Goal: Task Accomplishment & Management: Use online tool/utility

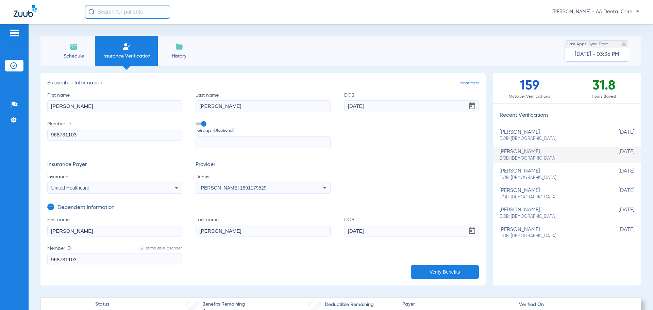
click at [132, 56] on span "Insurance Verification" at bounding box center [126, 56] width 53 height 7
click at [74, 53] on span "Schedule" at bounding box center [73, 56] width 32 height 7
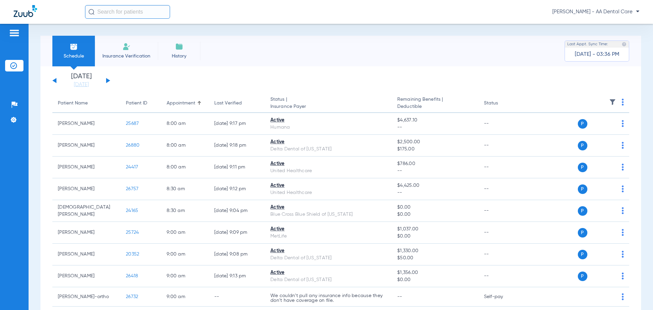
click at [132, 53] on span "Insurance Verification" at bounding box center [126, 56] width 53 height 7
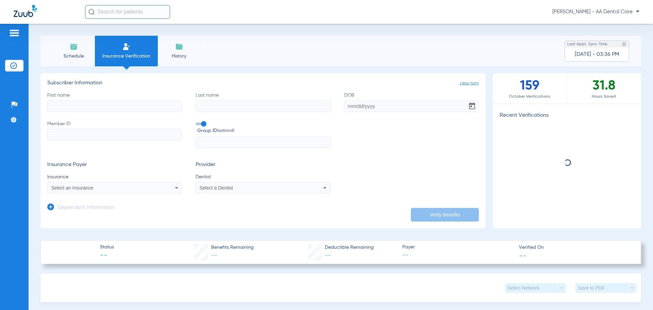
click at [76, 53] on span "Schedule" at bounding box center [73, 56] width 32 height 7
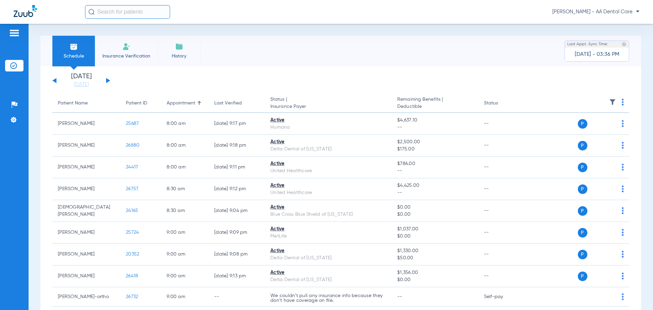
click at [107, 80] on button at bounding box center [108, 80] width 4 height 5
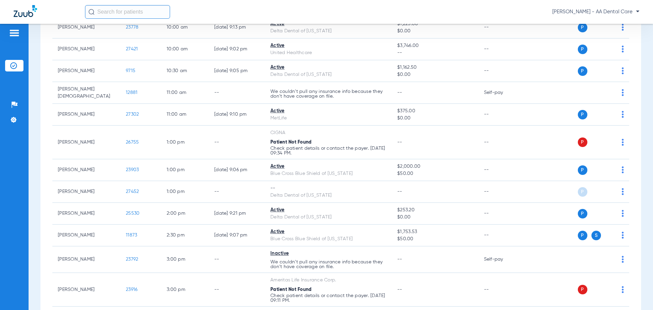
scroll to position [238, 0]
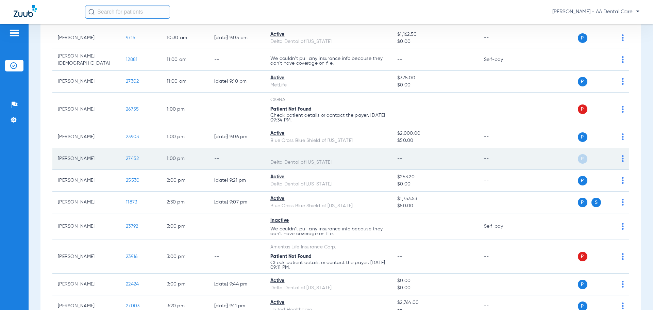
click at [579, 155] on span "P" at bounding box center [583, 159] width 10 height 10
click at [578, 154] on span "P" at bounding box center [583, 159] width 10 height 10
click at [136, 156] on span "27452" at bounding box center [132, 158] width 13 height 5
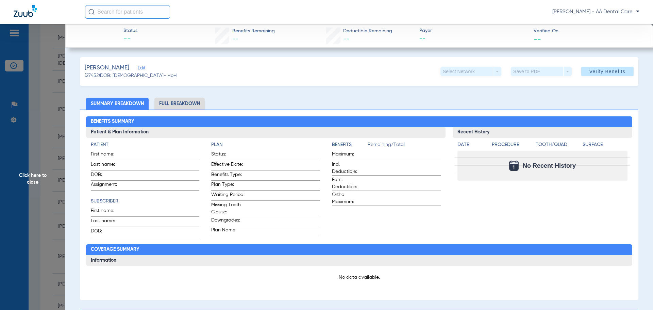
click at [46, 89] on span "Click here to close" at bounding box center [32, 179] width 65 height 310
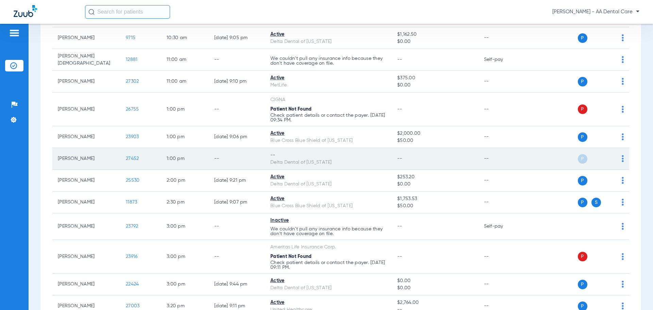
click at [620, 152] on td "P S" at bounding box center [576, 159] width 105 height 22
click at [622, 155] on img at bounding box center [623, 158] width 2 height 7
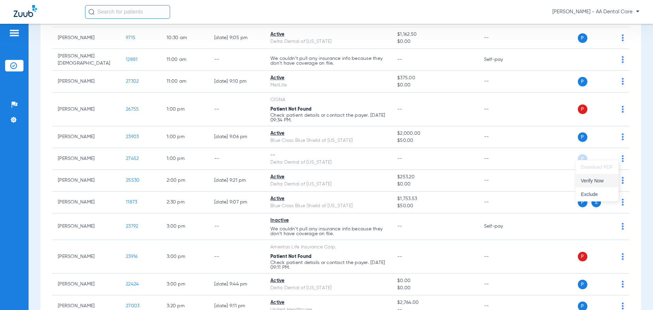
click at [606, 182] on span "Verify Now" at bounding box center [597, 180] width 32 height 5
